Goal: Task Accomplishment & Management: Manage account settings

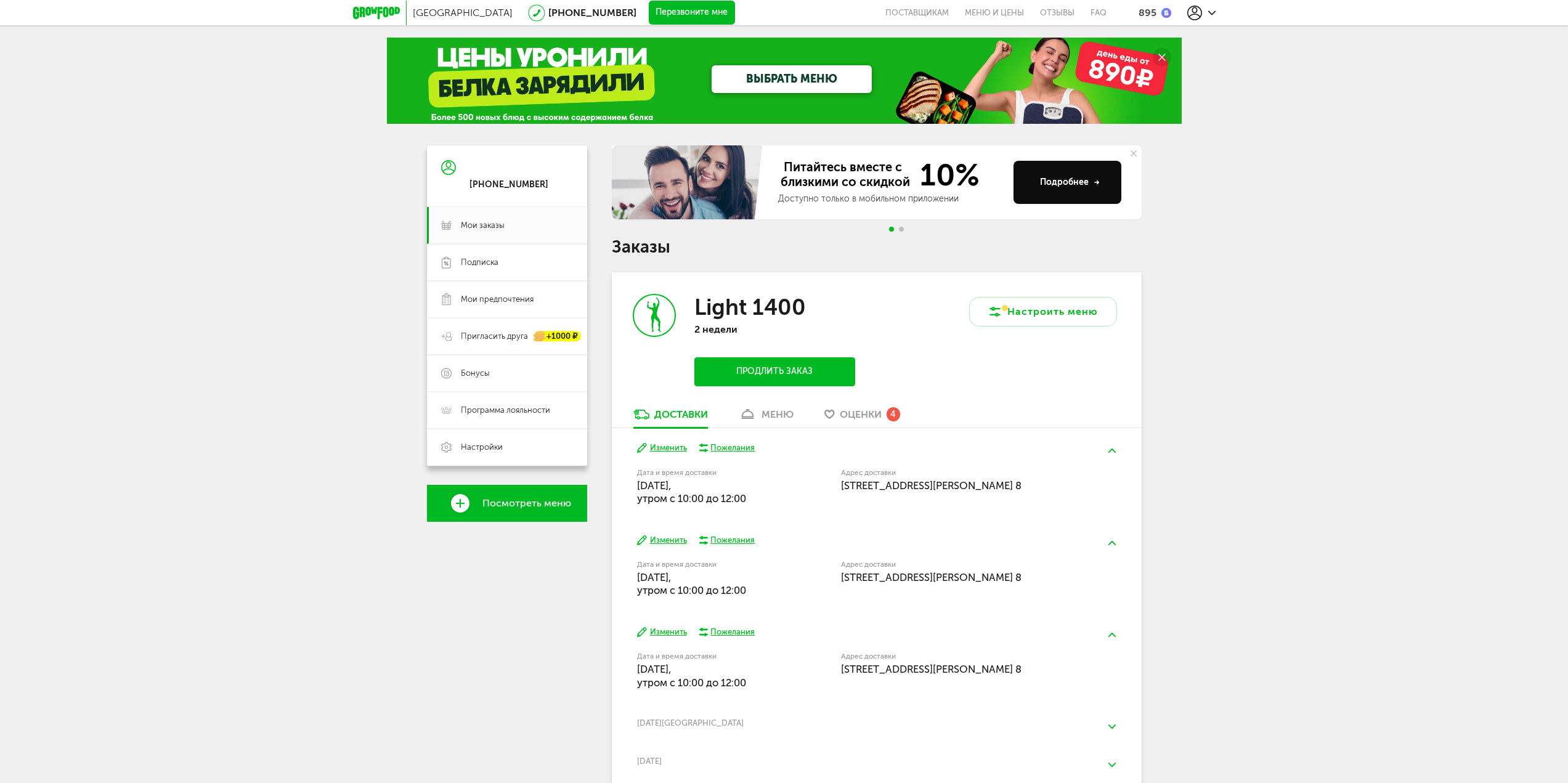
click at [770, 414] on div "меню" at bounding box center [777, 414] width 32 height 12
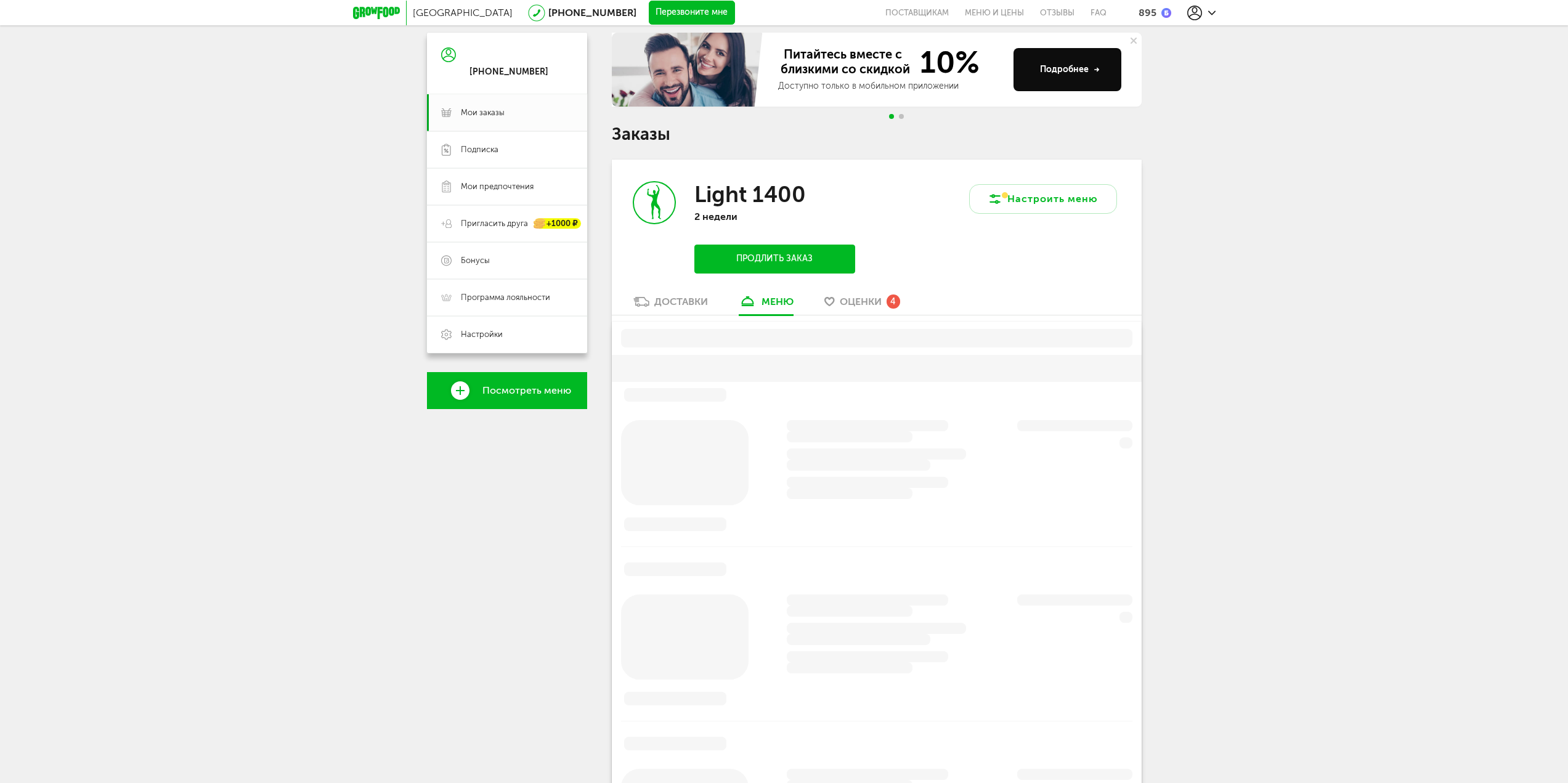
scroll to position [241, 0]
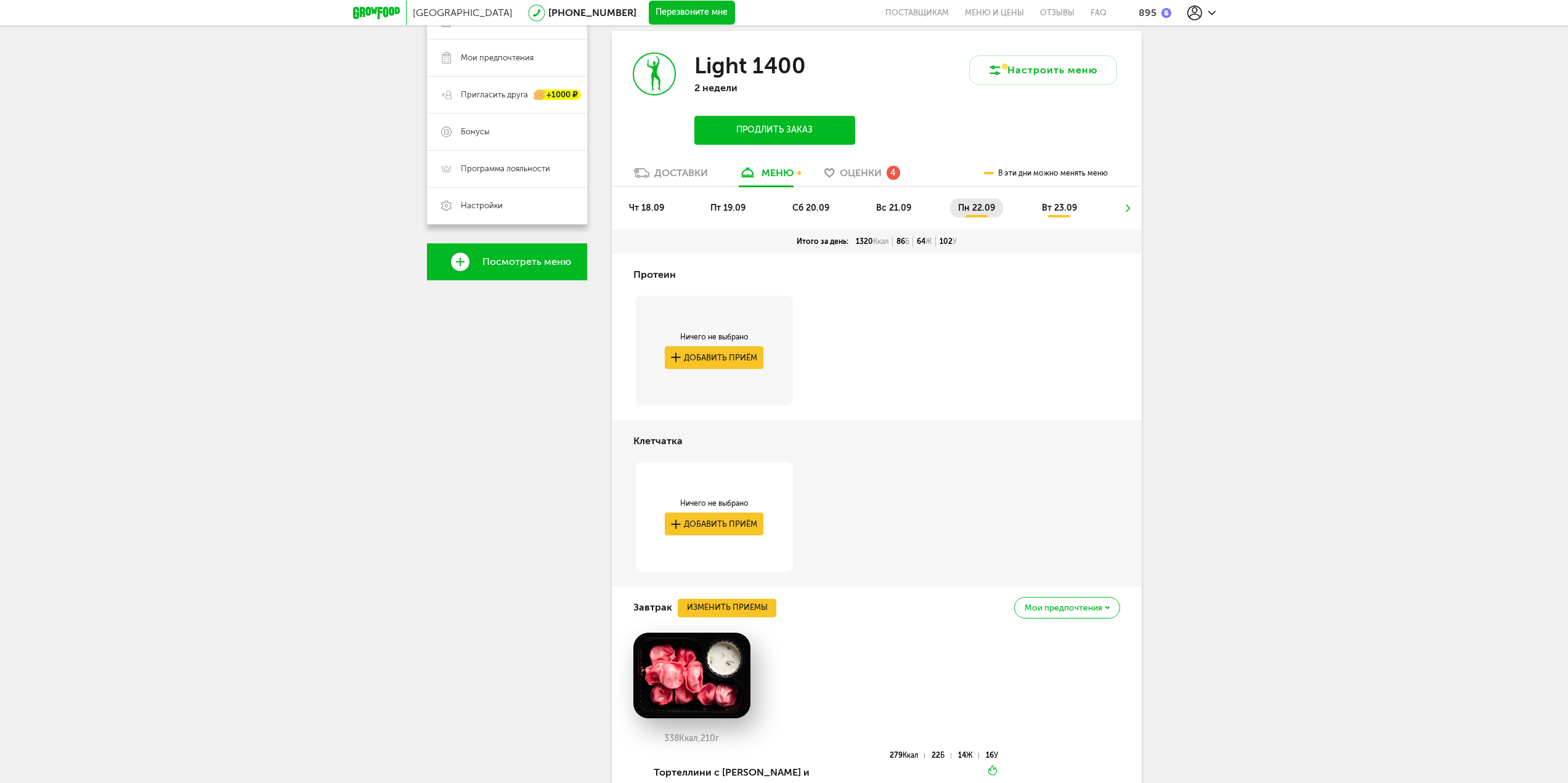
click at [660, 211] on span "чт 18.09" at bounding box center [646, 208] width 35 height 10
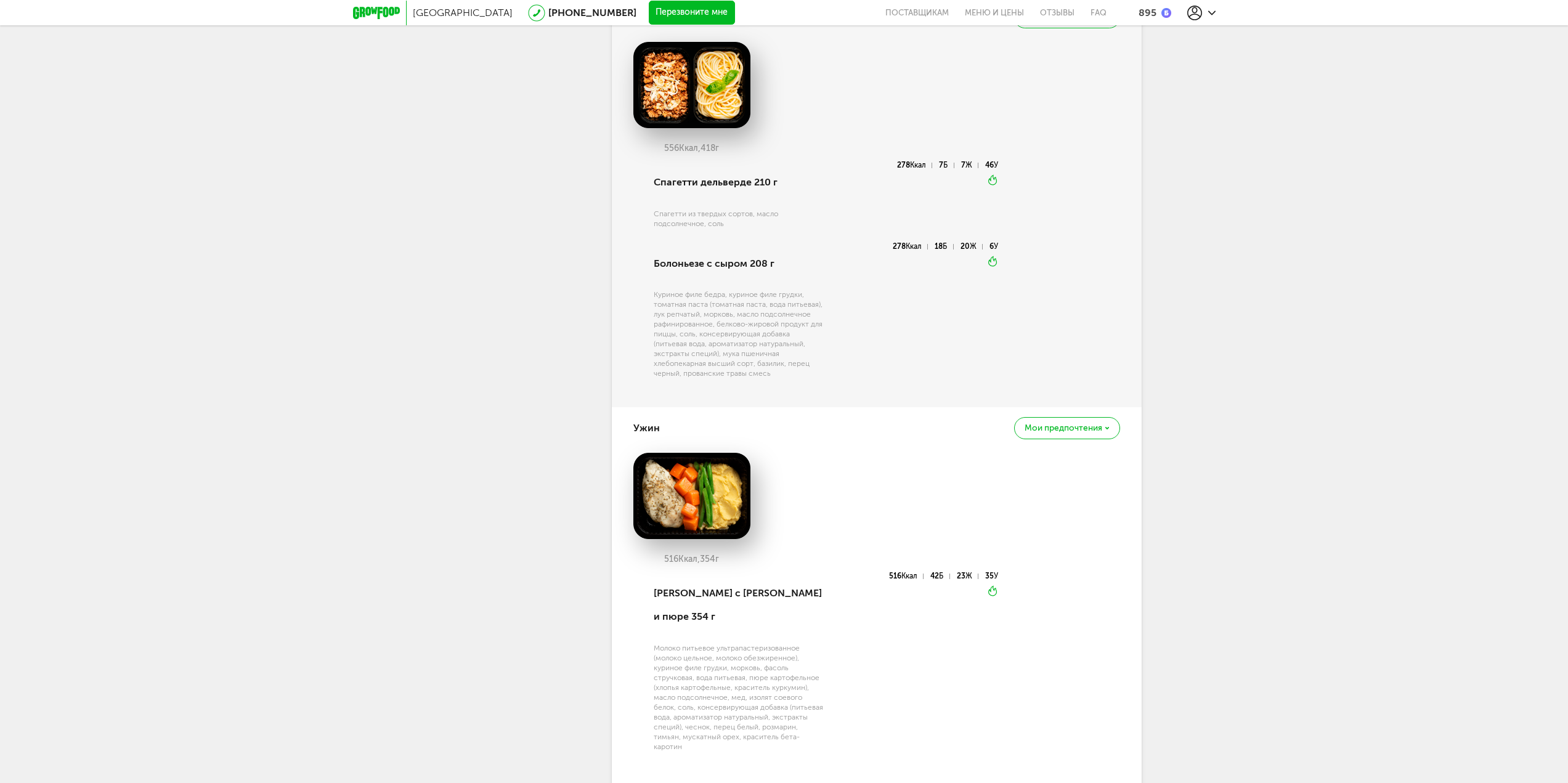
scroll to position [796, 0]
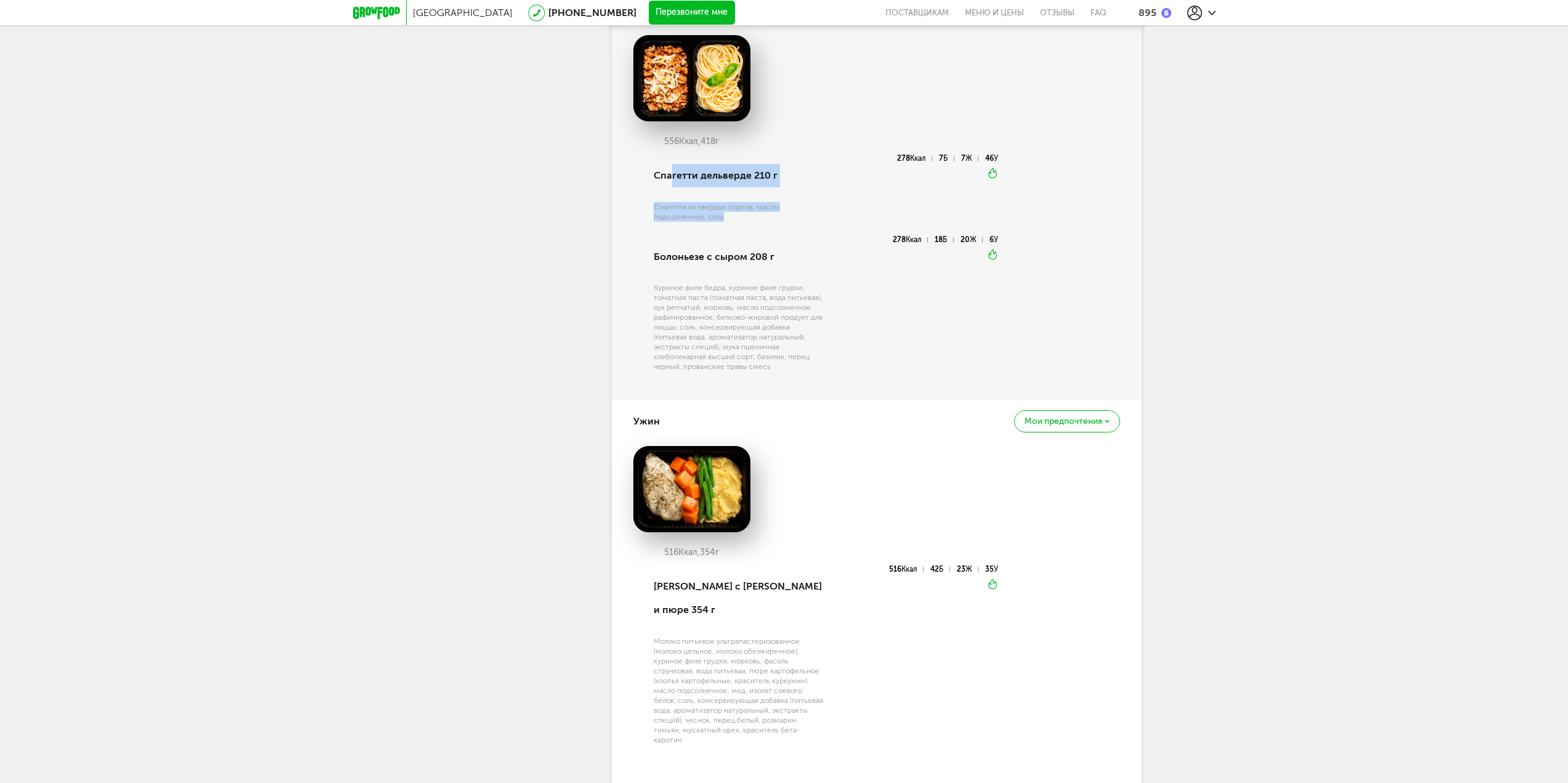
drag, startPoint x: 743, startPoint y: 223, endPoint x: 669, endPoint y: 194, distance: 79.5
click at [669, 194] on div "Спагетти дельверде 210 г Спагетти из твердых сортов, масло подсолнечное, соль" at bounding box center [738, 195] width 174 height 81
click at [669, 194] on div "Спагетти дельверде 210 г" at bounding box center [739, 175] width 171 height 42
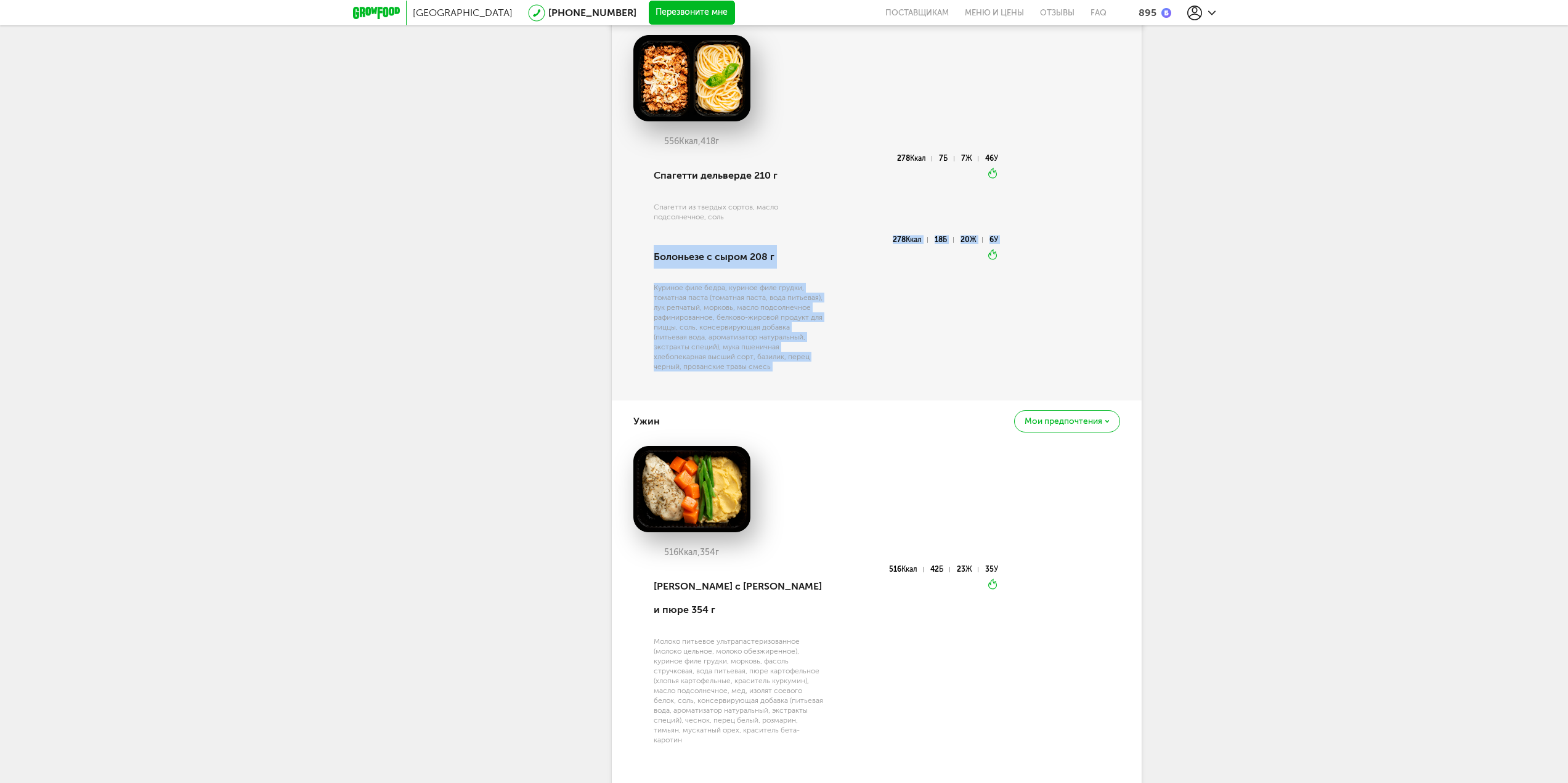
drag, startPoint x: 657, startPoint y: 254, endPoint x: 837, endPoint y: 368, distance: 213.1
click at [837, 368] on div "Болоньезе с сыром 208 г Куриное филе бедра, куриное филе грудки, томатная паста…" at bounding box center [824, 311] width 348 height 150
click at [837, 368] on div "278 Ккал 18 Б 20 Ж 6 У Вкуснее разогреть" at bounding box center [911, 311] width 174 height 150
drag, startPoint x: 803, startPoint y: 357, endPoint x: 670, endPoint y: 250, distance: 170.7
click at [666, 243] on div "Болоньезе с сыром 208 г Куриное филе бедра, куриное филе грудки, томатная паста…" at bounding box center [738, 311] width 174 height 150
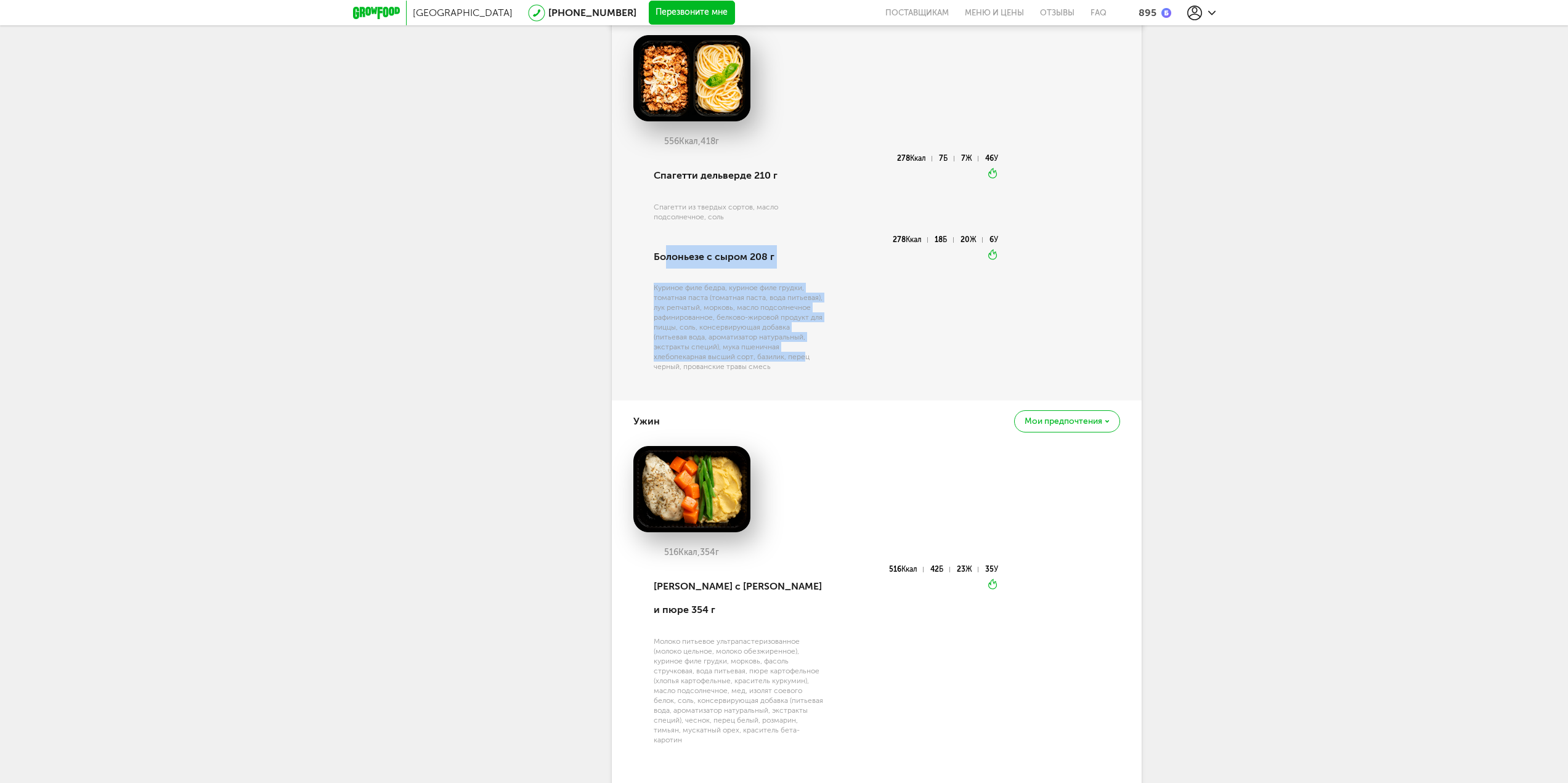
click at [693, 297] on div "Куриное филе бедра, куриное филе грудки, томатная паста (томатная паста, вода п…" at bounding box center [739, 327] width 171 height 88
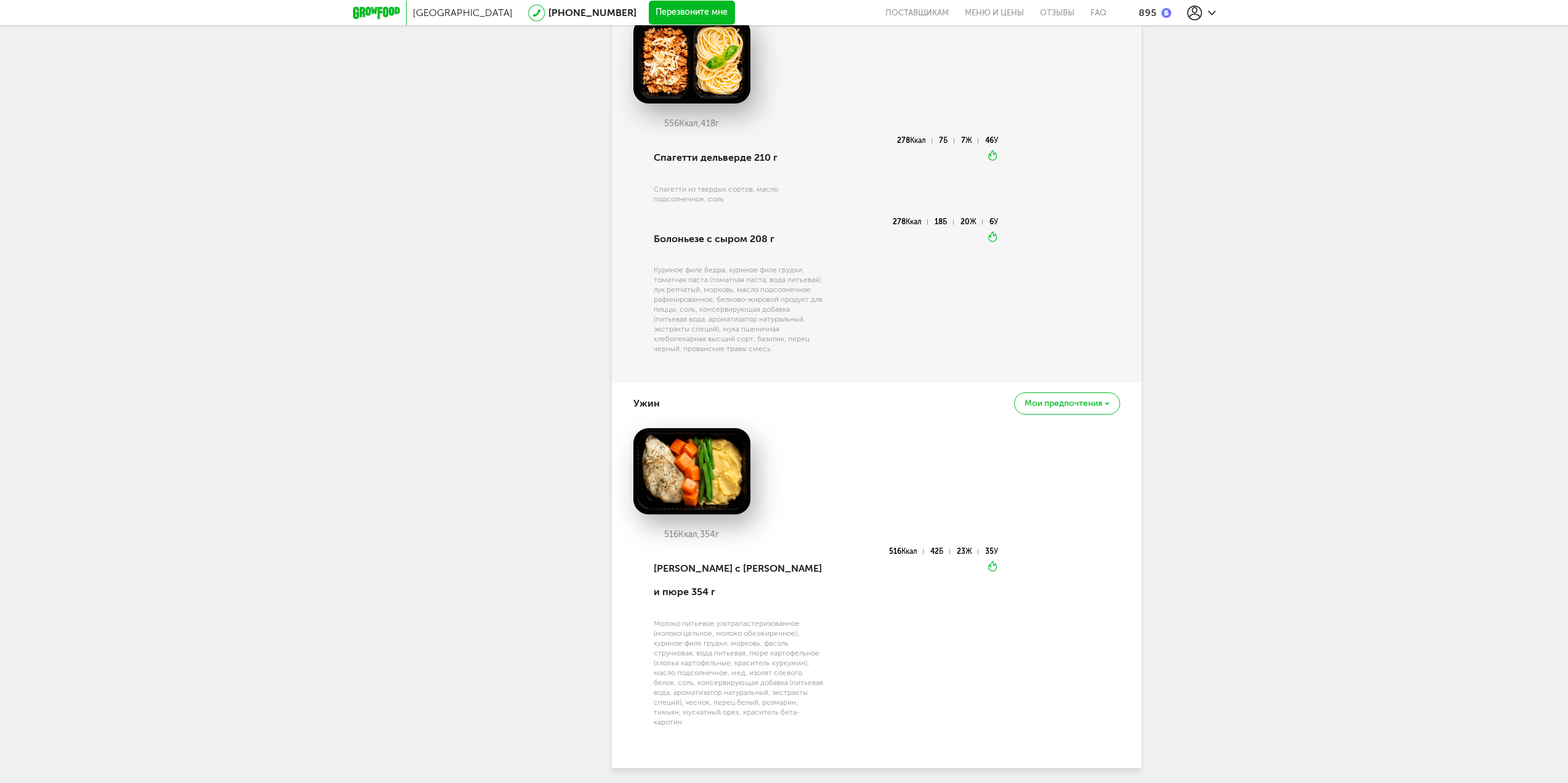
scroll to position [838, 0]
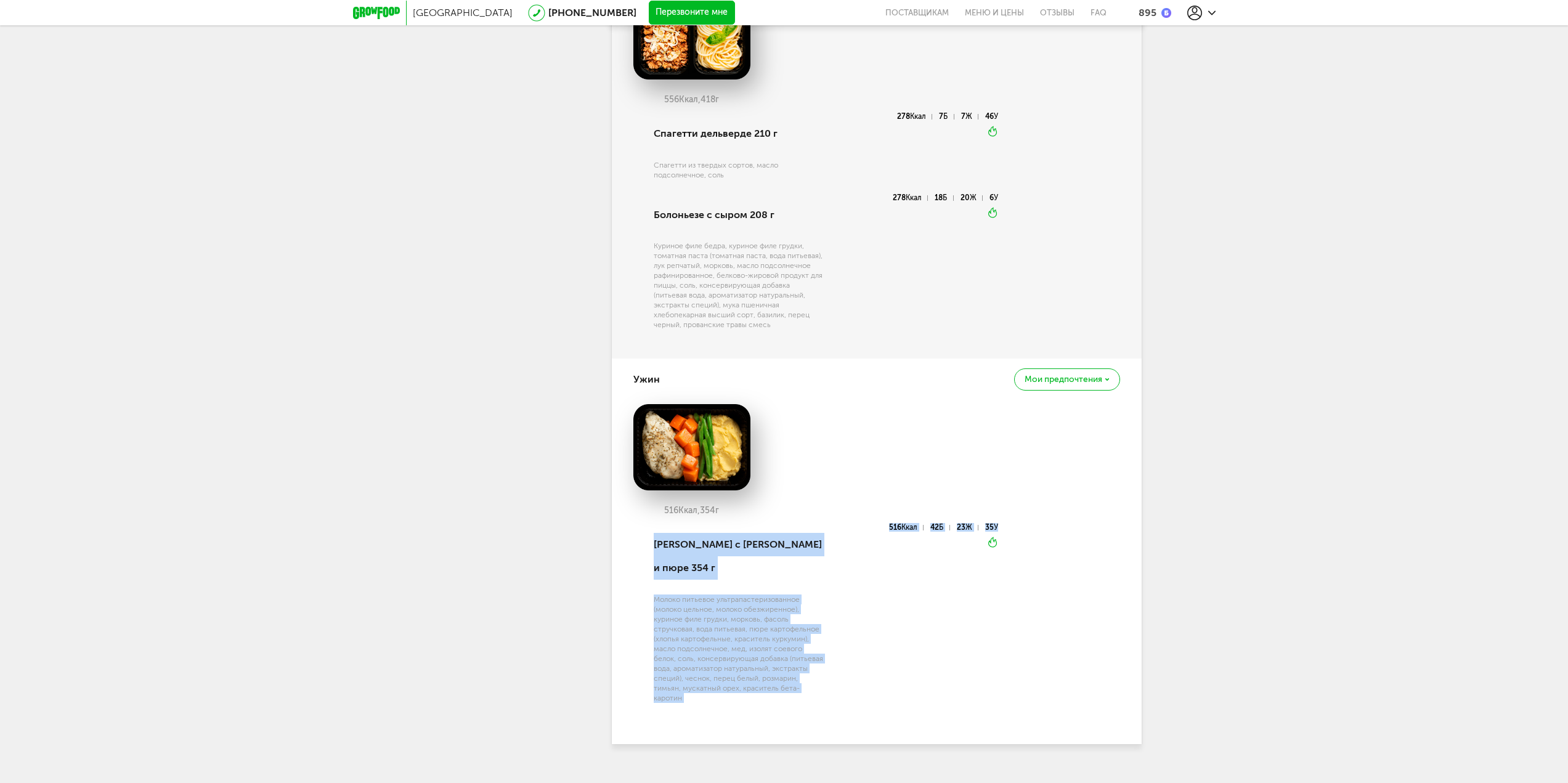
drag, startPoint x: 634, startPoint y: 527, endPoint x: 935, endPoint y: 710, distance: 352.3
click at [935, 710] on div "чт 18.09 пт 19.09 сб 20.09 вс 21.09 пн 22.09 вт 23.09 Итого за день: 1538 Ккал …" at bounding box center [876, 166] width 530 height 1153
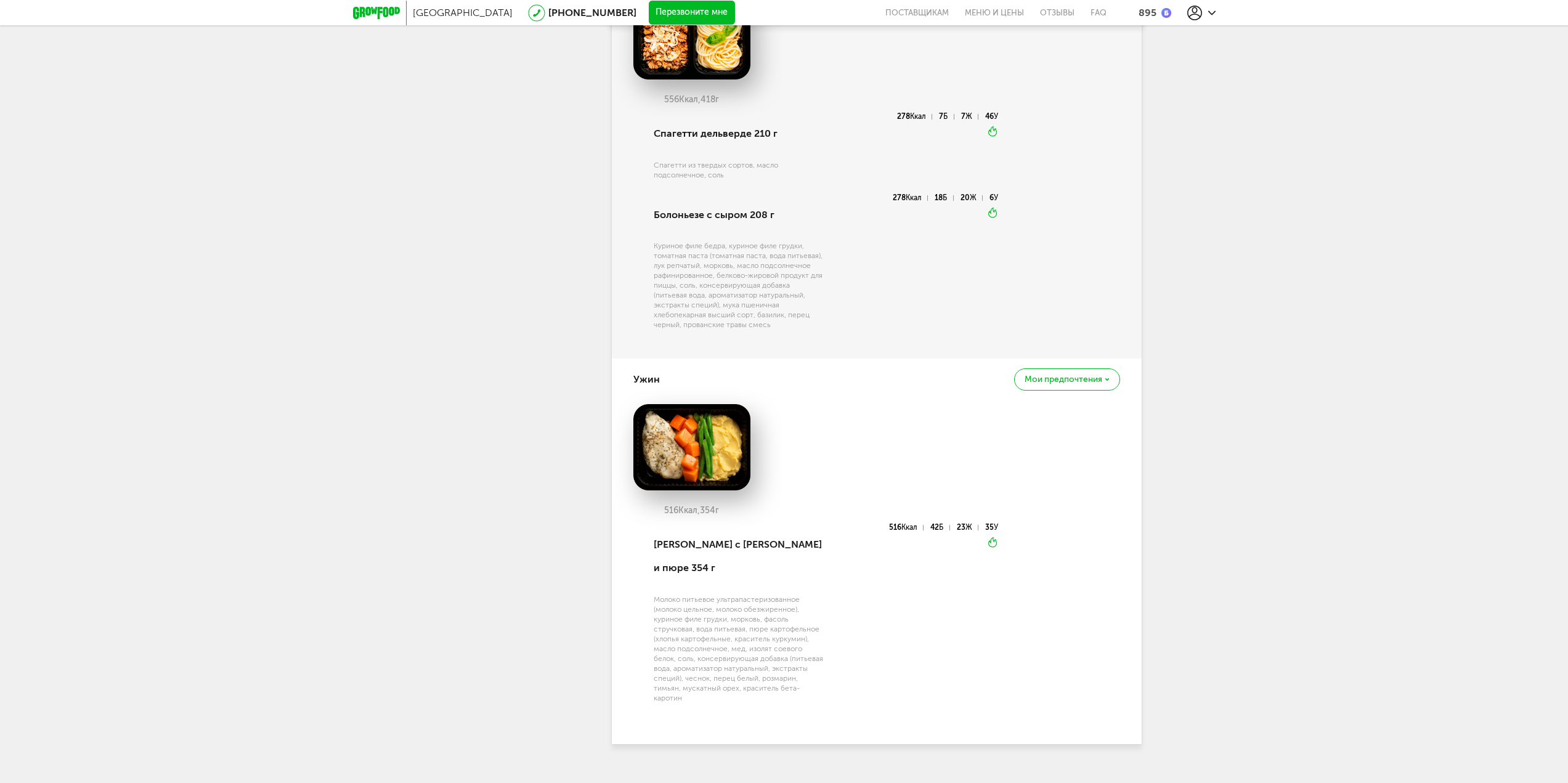
click at [935, 710] on div "чт 18.09 пт 19.09 сб 20.09 вс 21.09 пн 22.09 вт 23.09 Итого за день: 1538 Ккал …" at bounding box center [876, 166] width 530 height 1153
